Goal: Information Seeking & Learning: Learn about a topic

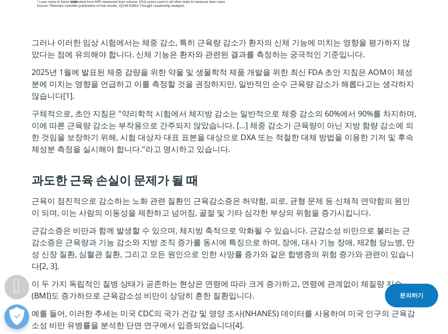
scroll to position [862, 0]
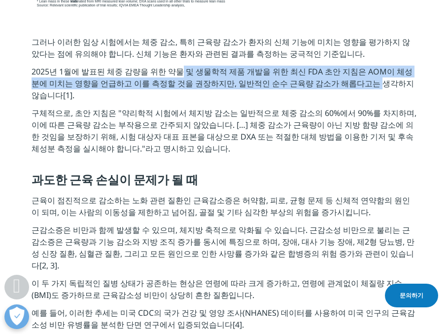
drag, startPoint x: 175, startPoint y: 48, endPoint x: 336, endPoint y: 59, distance: 161.2
click at [336, 66] on font "2025년 1월에 발표된 체중 감량을 위한 약물 및 생물학적 제품 개발을 위한 최신 FDA 초안 지침은 AOM이 체성분에 미치는 영향을 언급하…" at bounding box center [223, 83] width 383 height 35
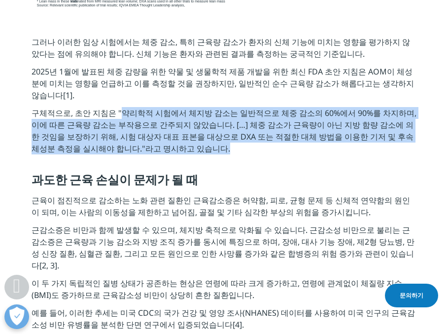
drag, startPoint x: 117, startPoint y: 79, endPoint x: 205, endPoint y: 115, distance: 95.4
click at [205, 115] on p "구체적으로, 초안 지침은 "약리학적 시험에서 체지방 감소는 일반적으로 체중 감소의 60%에서 90%를 차지하며, 이에 따른 근육량 감소는 부작…" at bounding box center [224, 133] width 385 height 53
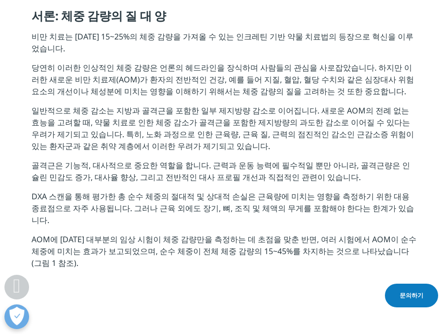
scroll to position [348, 0]
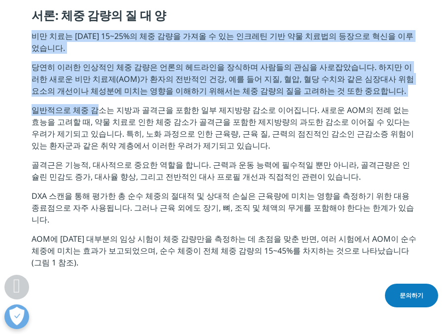
drag, startPoint x: 33, startPoint y: 35, endPoint x: 93, endPoint y: 106, distance: 92.7
click at [93, 106] on div "서론: 체중 감량의 질 대 양 비만 치료는 [DATE] 15~25%의 체중 감량을 가져올 수 있는 인크레틴 기반 약물 치료법의 등장으로 혁신을…" at bounding box center [224, 142] width 385 height 268
click at [93, 106] on font "일반적으로 체중 감소는 지방과 골격근을 포함한 일부 제지방량 감소로 이어집니다. 새로운 AOM의 전례 없는 효능을 고려할 때, 약물 치료로 인…" at bounding box center [223, 128] width 383 height 46
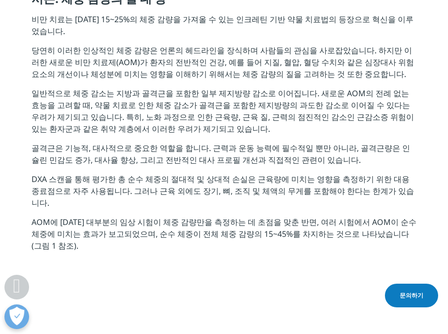
scroll to position [368, 0]
